Goal: Navigation & Orientation: Find specific page/section

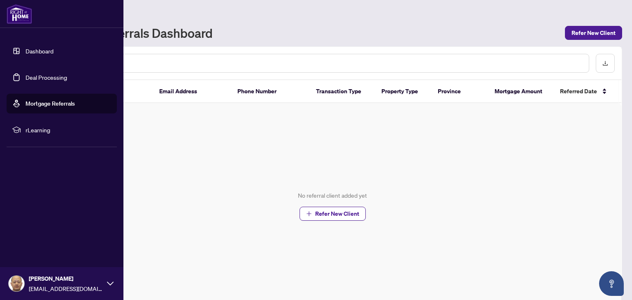
click at [40, 128] on span "rLearning" at bounding box center [69, 130] width 86 height 9
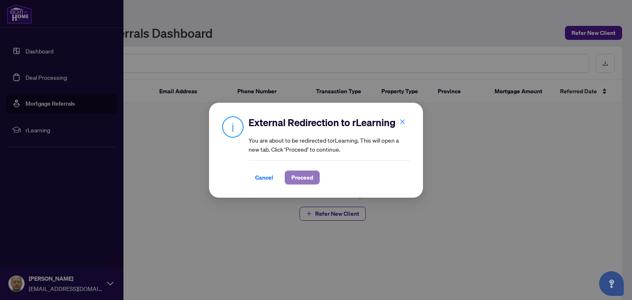
click at [297, 179] on span "Proceed" at bounding box center [302, 177] width 22 height 13
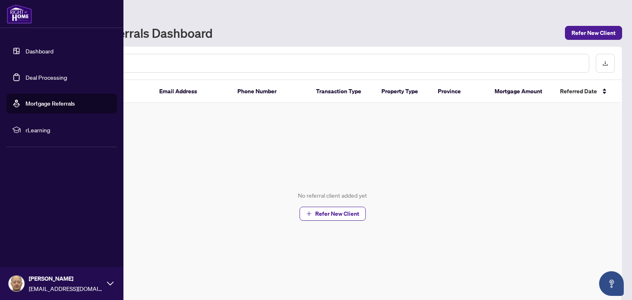
click at [30, 49] on link "Dashboard" at bounding box center [40, 50] width 28 height 7
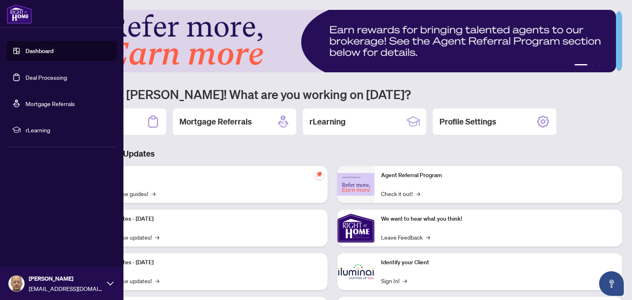
click at [40, 52] on link "Dashboard" at bounding box center [40, 50] width 28 height 7
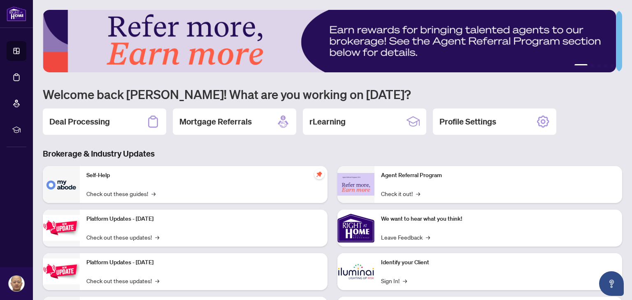
click at [250, 144] on div "1 2 3 4 5 Welcome back [PERSON_NAME]! What are you working on [DATE]? Deal Proc…" at bounding box center [332, 178] width 579 height 337
click at [481, 121] on h2 "Profile Settings" at bounding box center [467, 122] width 57 height 12
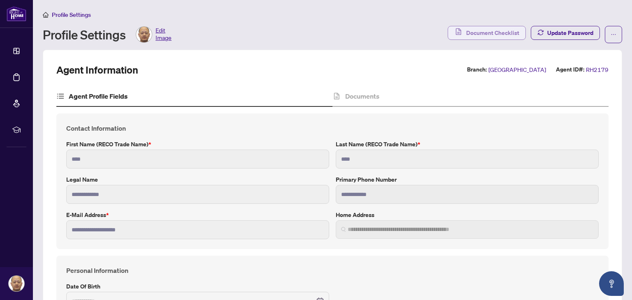
click at [484, 33] on span "Document Checklist" at bounding box center [492, 32] width 53 height 13
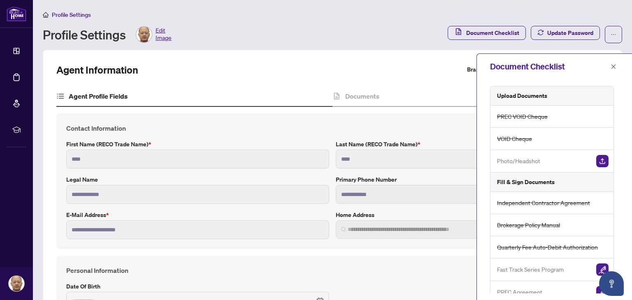
click at [417, 19] on div "Profile Settings" at bounding box center [332, 14] width 579 height 9
click at [615, 65] on icon "close" at bounding box center [614, 66] width 5 height 5
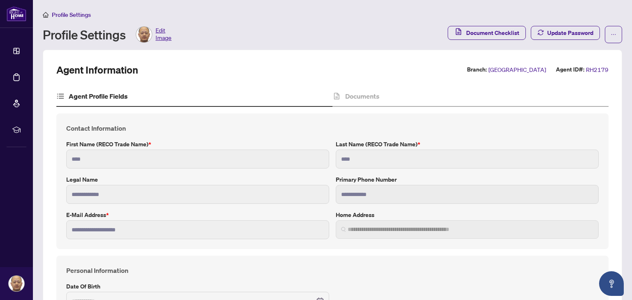
click at [66, 97] on div "Agent Profile Fields" at bounding box center [91, 96] width 71 height 10
click at [63, 95] on icon at bounding box center [60, 96] width 8 height 8
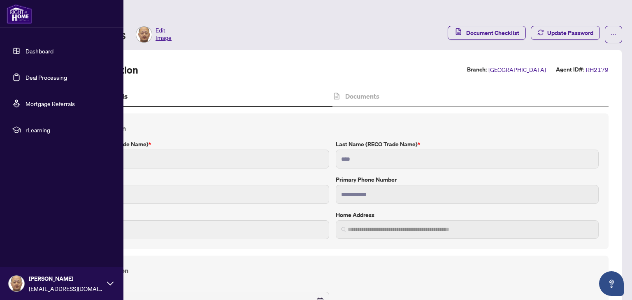
click at [39, 49] on link "Dashboard" at bounding box center [40, 50] width 28 height 7
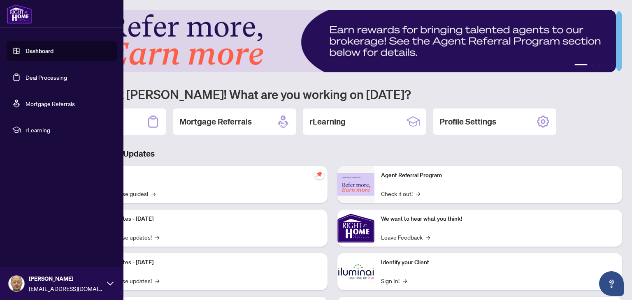
click at [44, 50] on link "Dashboard" at bounding box center [40, 50] width 28 height 7
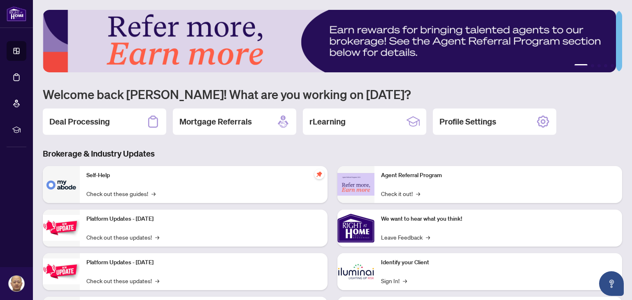
click at [351, 141] on div "1 2 3 4 5 Welcome back [PERSON_NAME]! What are you working on [DATE]? Deal Proc…" at bounding box center [332, 178] width 579 height 337
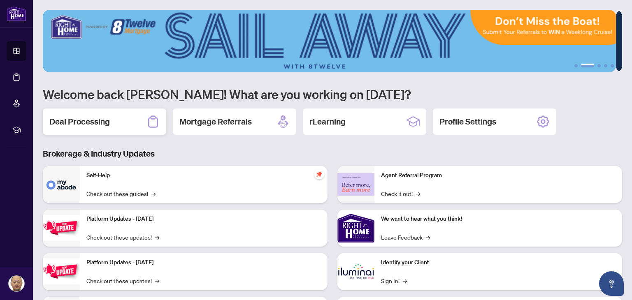
click at [105, 121] on h2 "Deal Processing" at bounding box center [79, 122] width 60 height 12
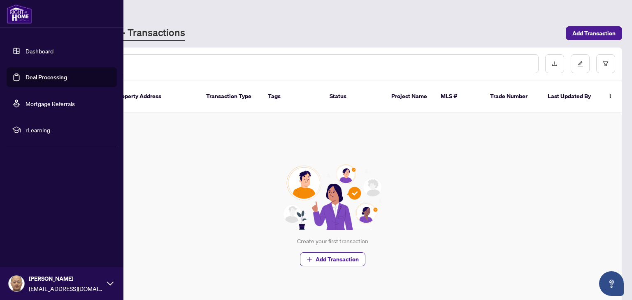
click at [19, 14] on img at bounding box center [20, 14] width 26 height 20
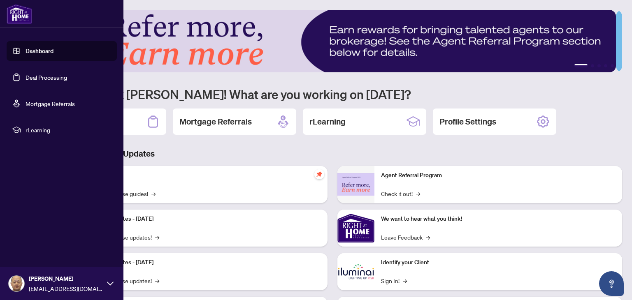
click at [30, 51] on link "Dashboard" at bounding box center [40, 50] width 28 height 7
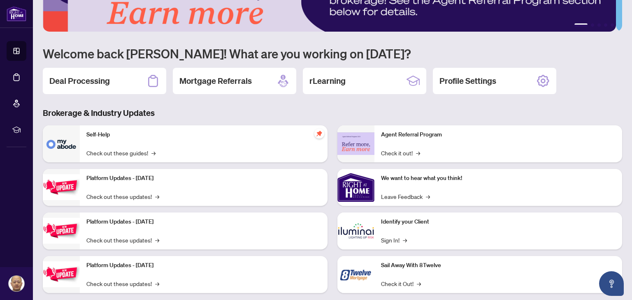
scroll to position [55, 0]
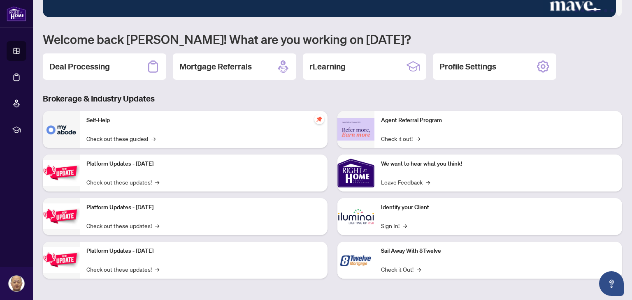
click at [272, 126] on div "Self-Help Check out these guides! →" at bounding box center [204, 129] width 248 height 37
click at [145, 182] on link "Check out these updates! →" at bounding box center [122, 182] width 73 height 9
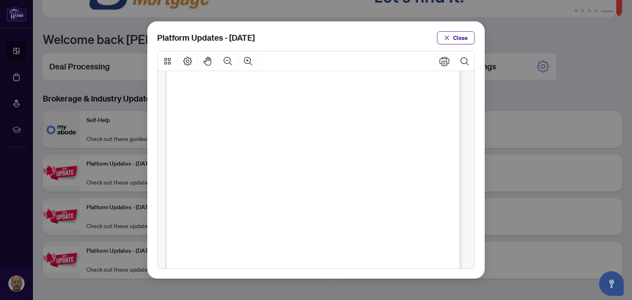
scroll to position [200, 0]
click at [459, 38] on span "Close" at bounding box center [460, 37] width 15 height 13
click at [459, 38] on div "Platform Updates - [DATE] Close" at bounding box center [316, 150] width 632 height 300
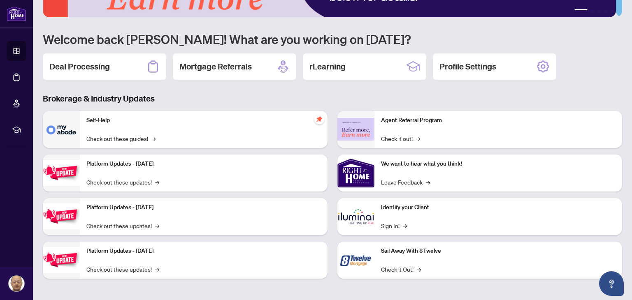
scroll to position [0, 0]
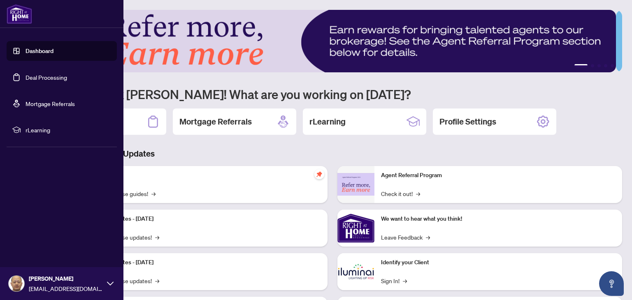
click at [27, 50] on link "Dashboard" at bounding box center [40, 50] width 28 height 7
click at [54, 77] on link "Deal Processing" at bounding box center [47, 77] width 42 height 7
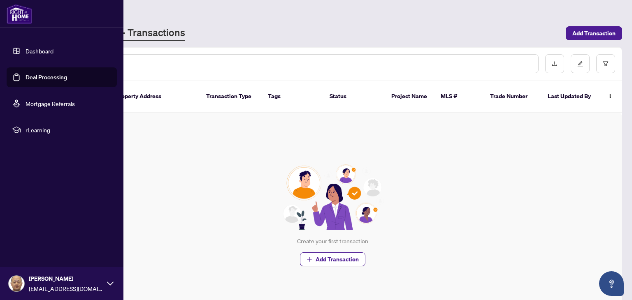
click at [37, 77] on link "Deal Processing" at bounding box center [47, 77] width 42 height 7
click at [37, 50] on link "Dashboard" at bounding box center [40, 50] width 28 height 7
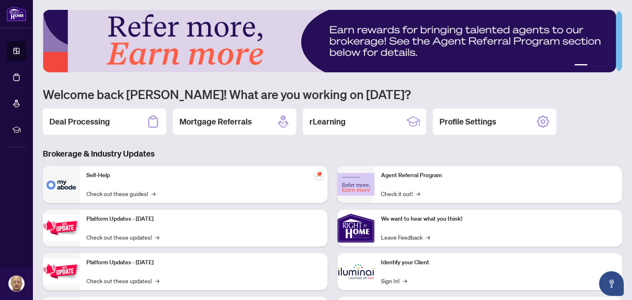
click at [272, 150] on h3 "Brokerage & Industry Updates" at bounding box center [332, 154] width 579 height 12
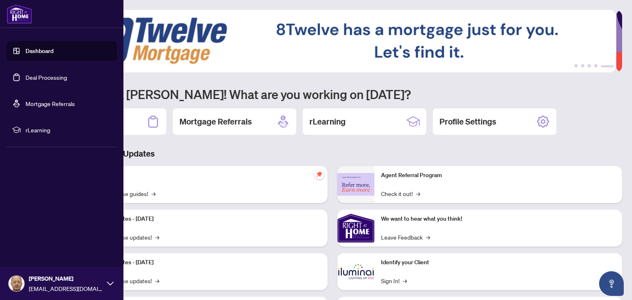
click at [40, 131] on span "rLearning" at bounding box center [69, 130] width 86 height 9
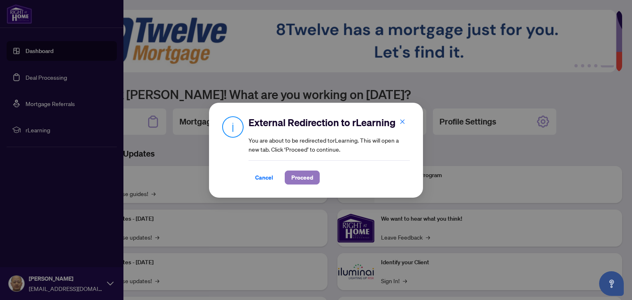
click at [302, 177] on span "Proceed" at bounding box center [302, 177] width 22 height 13
